Goal: Check status: Check status

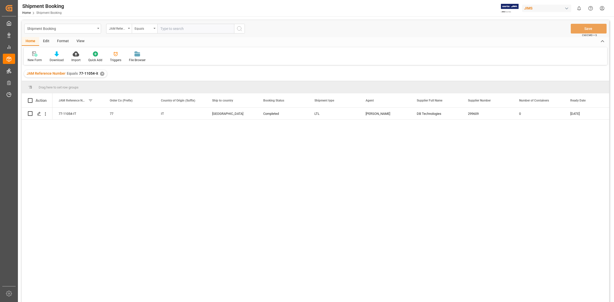
click at [100, 72] on div "✕" at bounding box center [102, 74] width 4 height 4
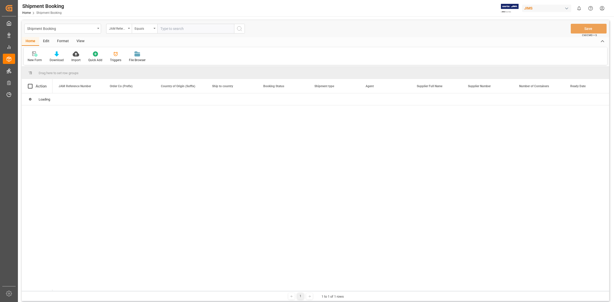
click at [166, 28] on input "text" at bounding box center [195, 29] width 77 height 10
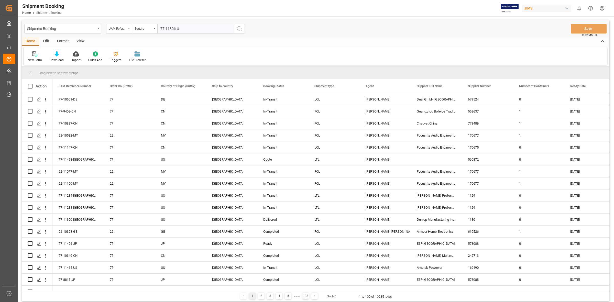
type input "77-11306-[GEOGRAPHIC_DATA]"
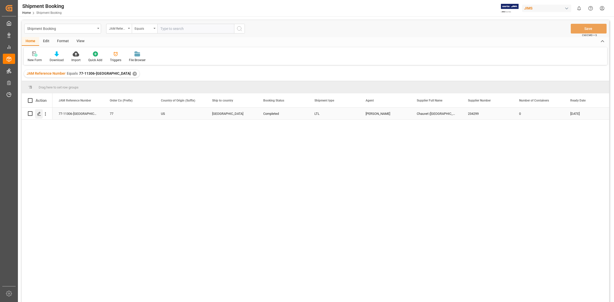
click at [35, 114] on div "Press SPACE to select this row." at bounding box center [39, 113] width 8 height 9
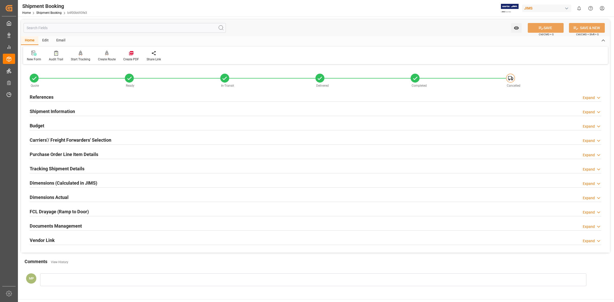
click at [111, 222] on div "Documents Management Expand" at bounding box center [315, 226] width 571 height 10
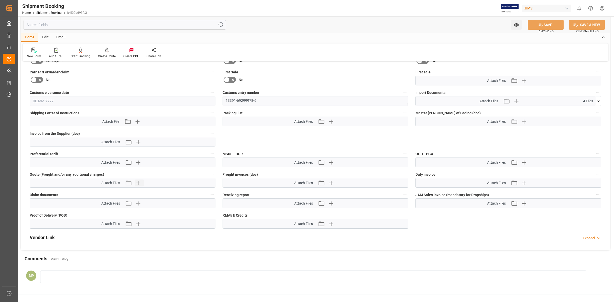
scroll to position [224, 0]
click at [597, 98] on icon at bounding box center [597, 100] width 5 height 5
click at [586, 109] on icon at bounding box center [584, 109] width 5 height 5
click at [586, 120] on icon at bounding box center [584, 120] width 5 height 5
click at [584, 125] on icon at bounding box center [584, 126] width 5 height 5
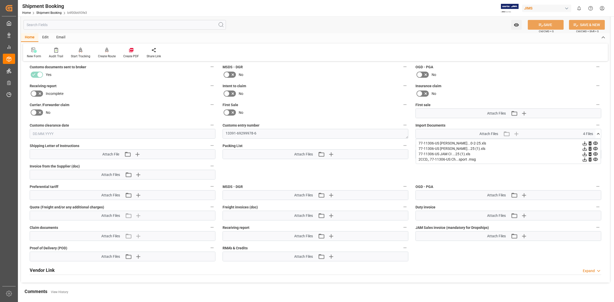
scroll to position [192, 0]
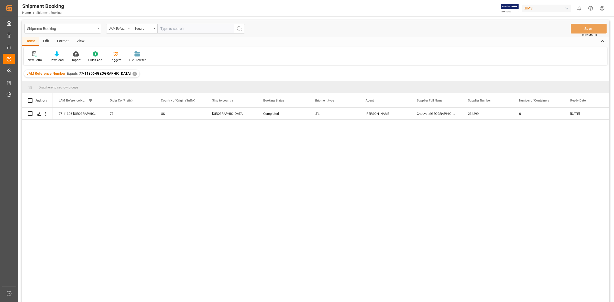
click at [416, 166] on div "77-11306-US 77 US [GEOGRAPHIC_DATA] Completed LTL [PERSON_NAME] ([GEOGRAPHIC_DA…" at bounding box center [330, 207] width 556 height 198
click at [39, 114] on icon "Press SPACE to select this row." at bounding box center [39, 114] width 4 height 4
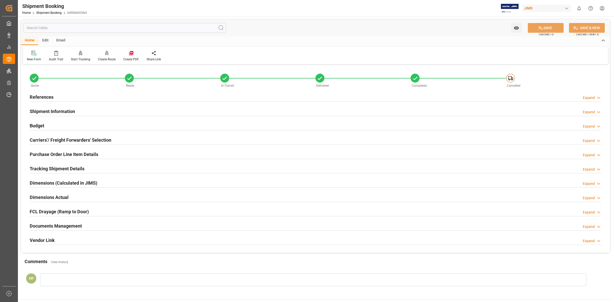
click at [583, 226] on div "Expand" at bounding box center [589, 226] width 12 height 5
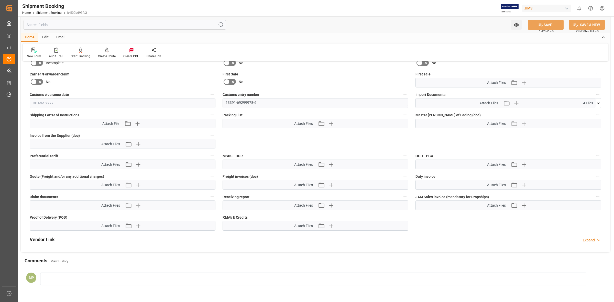
scroll to position [224, 0]
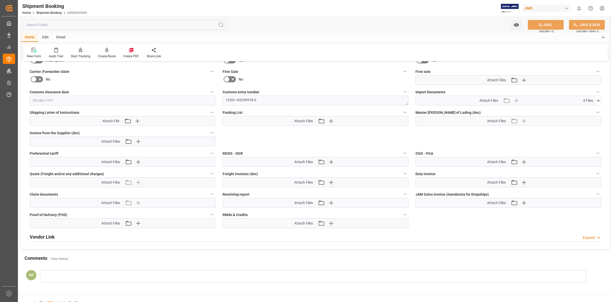
click at [598, 98] on icon at bounding box center [597, 100] width 5 height 5
click at [586, 126] on icon at bounding box center [584, 126] width 5 height 5
click at [450, 139] on div "Quote Ready In-Transit Delivered Completed Cancelled References Expand JAM Refe…" at bounding box center [315, 45] width 589 height 407
click at [584, 109] on icon at bounding box center [584, 109] width 5 height 5
drag, startPoint x: 583, startPoint y: 109, endPoint x: 555, endPoint y: 37, distance: 77.4
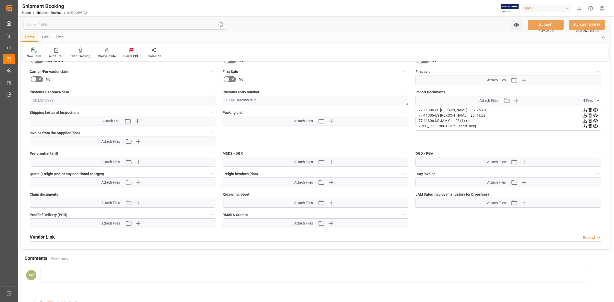
click at [583, 109] on icon at bounding box center [584, 109] width 5 height 5
click at [584, 119] on icon at bounding box center [584, 120] width 5 height 5
click at [322, 260] on div "Comments View History" at bounding box center [315, 259] width 581 height 9
click at [595, 109] on icon at bounding box center [594, 109] width 5 height 5
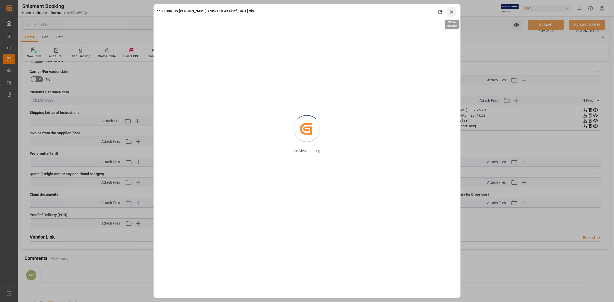
click at [450, 11] on icon "button" at bounding box center [451, 12] width 6 height 6
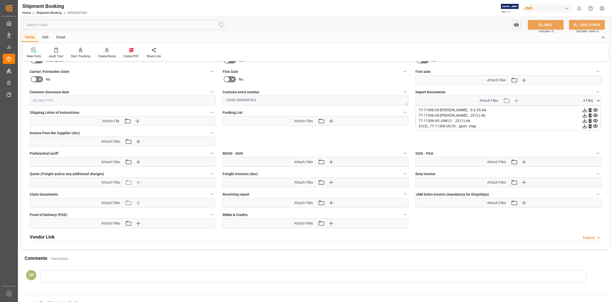
click at [584, 109] on icon at bounding box center [585, 110] width 4 height 4
click at [583, 115] on icon at bounding box center [584, 115] width 5 height 5
